Goal: Task Accomplishment & Management: Use online tool/utility

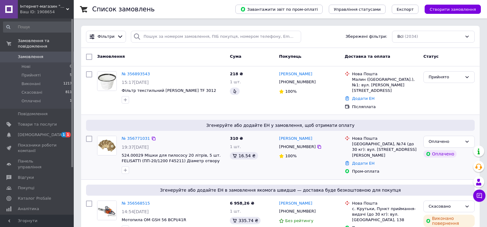
scroll to position [123, 0]
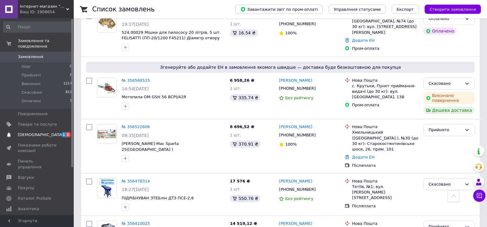
click at [53, 132] on span "[DEMOGRAPHIC_DATA]" at bounding box center [37, 135] width 39 height 6
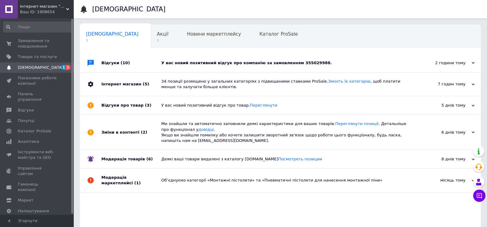
click at [299, 66] on div "У вас новий позитивний відгук про компанію за замовленням 355029988." at bounding box center [287, 63] width 252 height 6
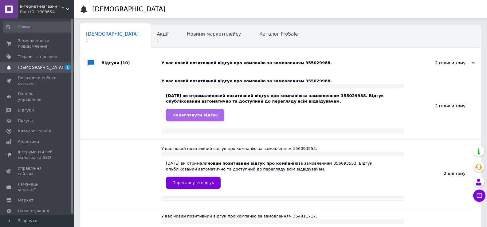
click at [197, 116] on span "Переглянути відгук" at bounding box center [196, 115] width 46 height 5
click at [157, 36] on span "Акції" at bounding box center [163, 34] width 12 height 6
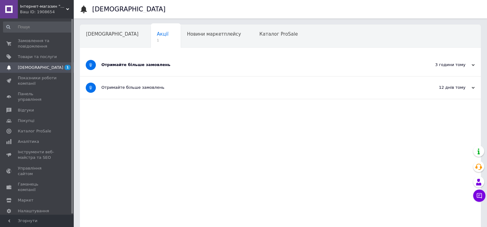
click at [151, 65] on div "Отримайте більше замовлень" at bounding box center [257, 65] width 312 height 6
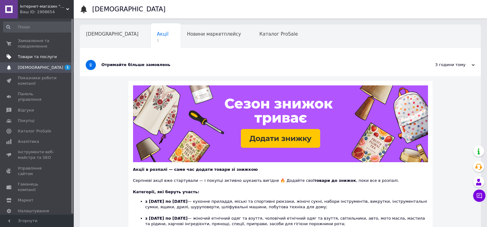
click at [42, 56] on span "Товари та послуги" at bounding box center [37, 57] width 39 height 6
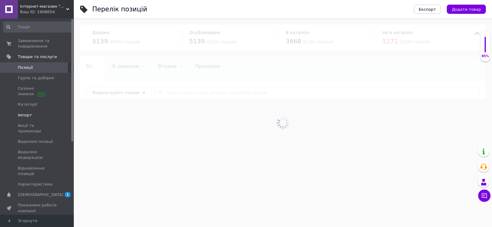
click at [31, 114] on span "Імпорт" at bounding box center [37, 116] width 39 height 6
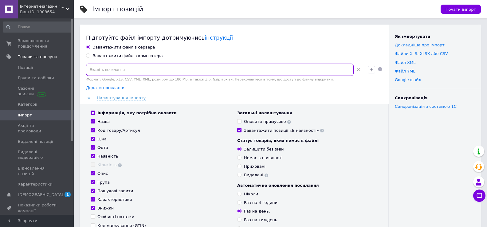
paste input "[URL][DOMAIN_NAME]"
type input "[URL][DOMAIN_NAME]"
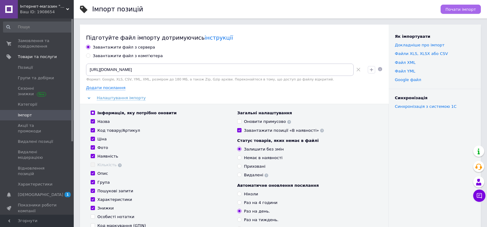
click at [472, 9] on span "Почати імпорт" at bounding box center [461, 9] width 30 height 5
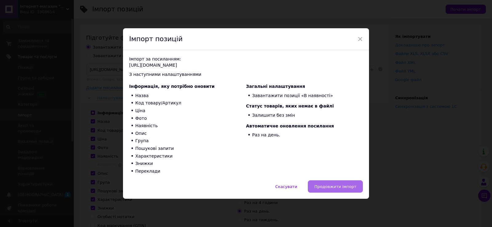
click at [343, 189] on span "Продовжити імпорт" at bounding box center [335, 187] width 42 height 5
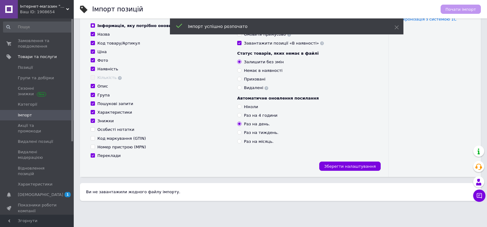
scroll to position [98, 0]
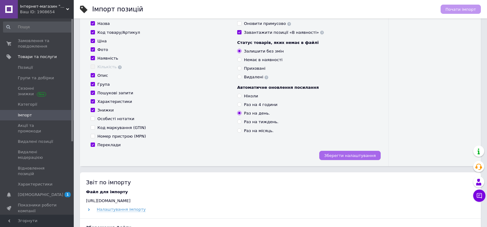
click at [353, 160] on button "Зберегти налаштування" at bounding box center [351, 155] width 62 height 9
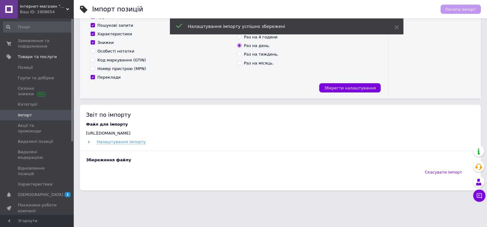
scroll to position [166, 0]
